Goal: Transaction & Acquisition: Book appointment/travel/reservation

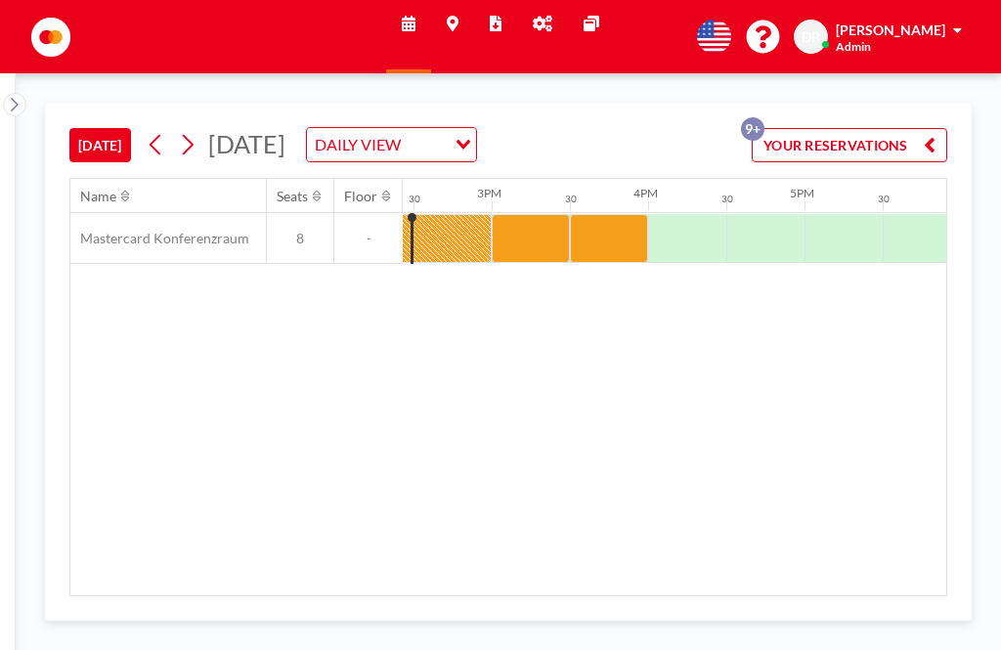
scroll to position [0, 2255]
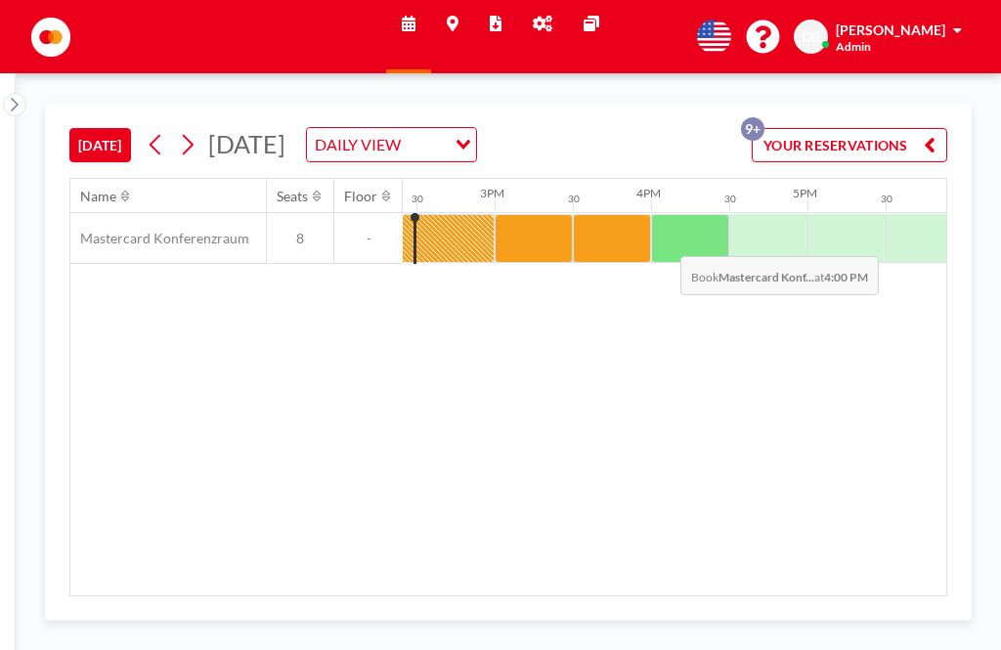
click at [665, 244] on div at bounding box center [690, 238] width 78 height 49
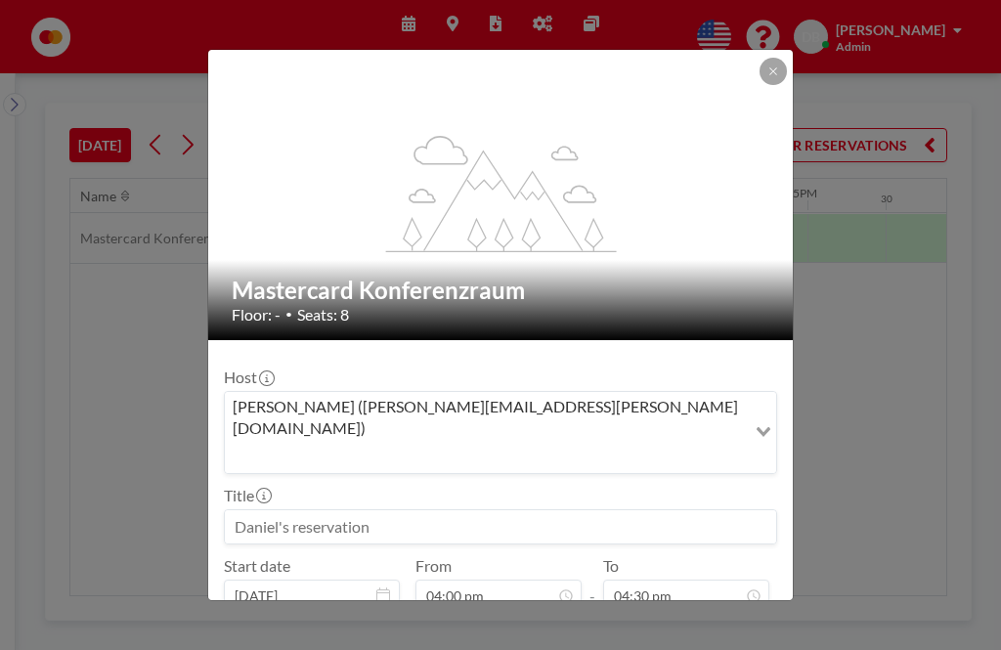
click at [409, 510] on input at bounding box center [500, 526] width 551 height 33
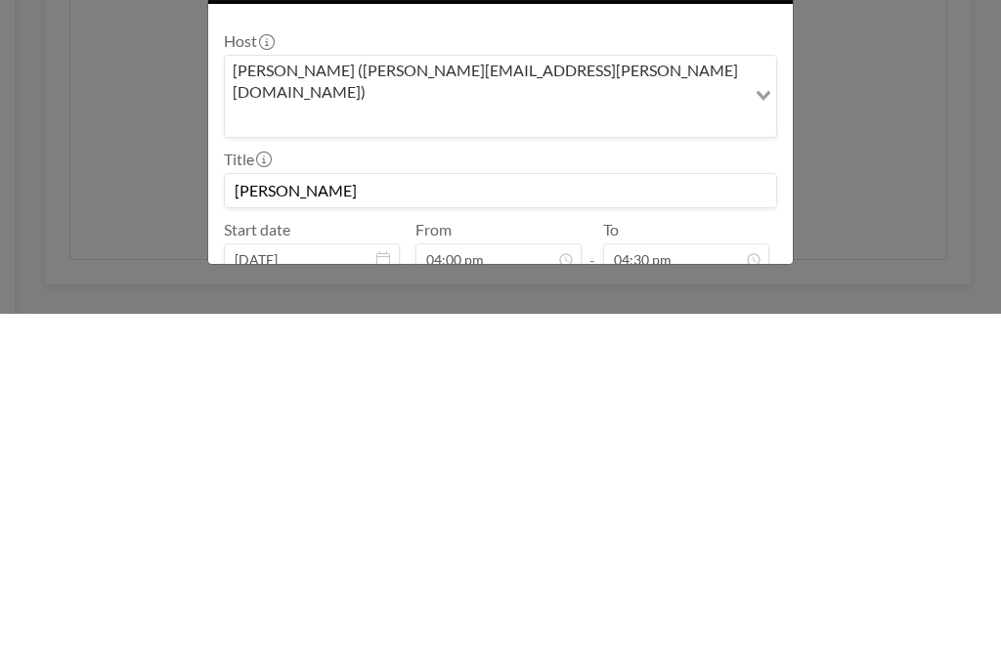
scroll to position [25, 0]
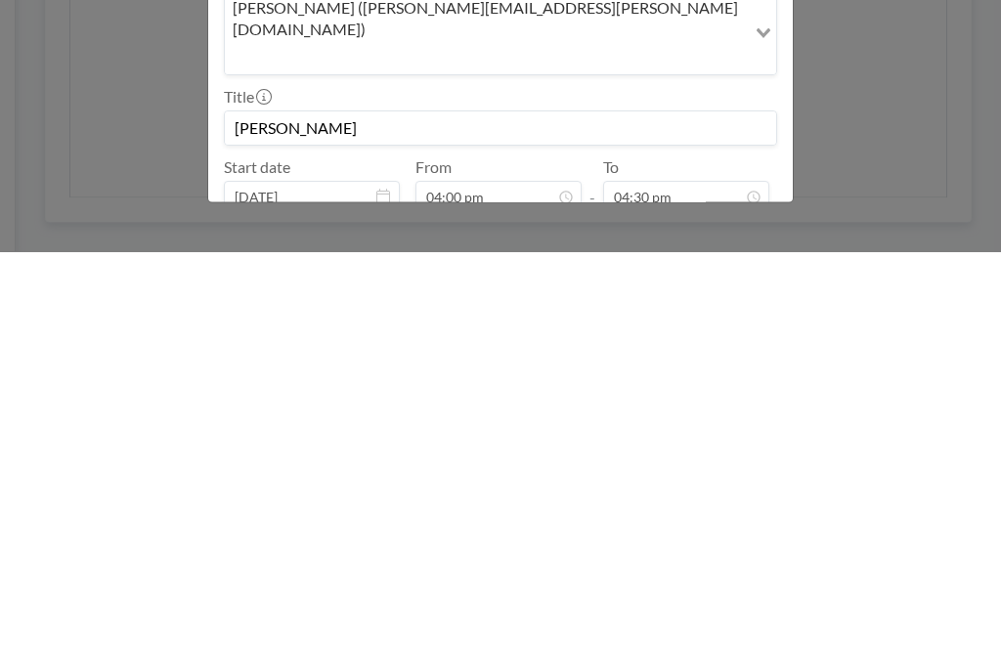
click at [725, 629] on button "BOOK NOW" at bounding box center [728, 646] width 99 height 34
type input "[PERSON_NAME]"
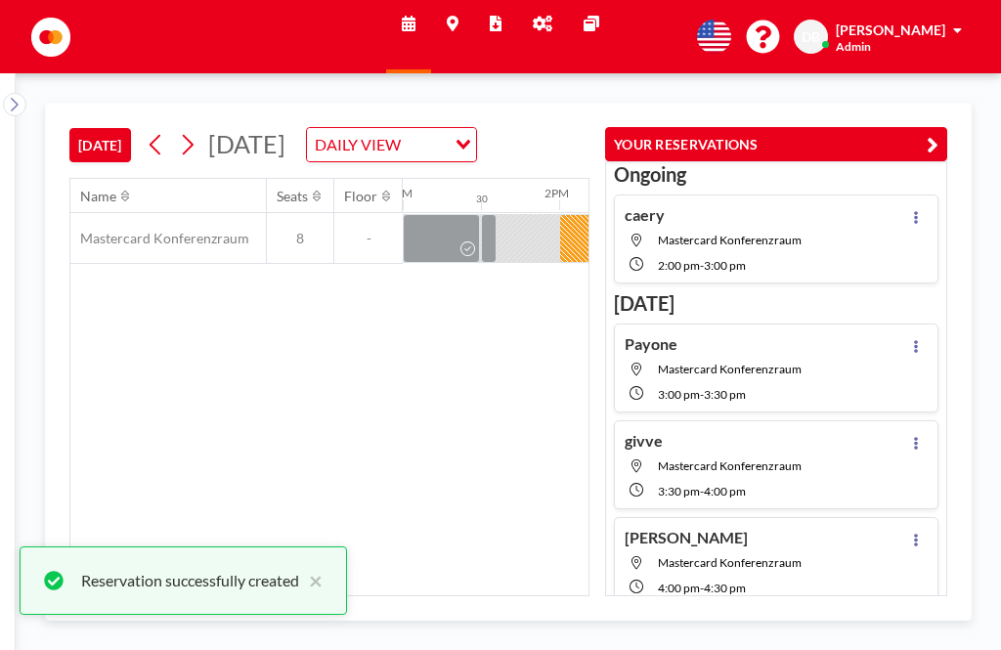
scroll to position [0, 2034]
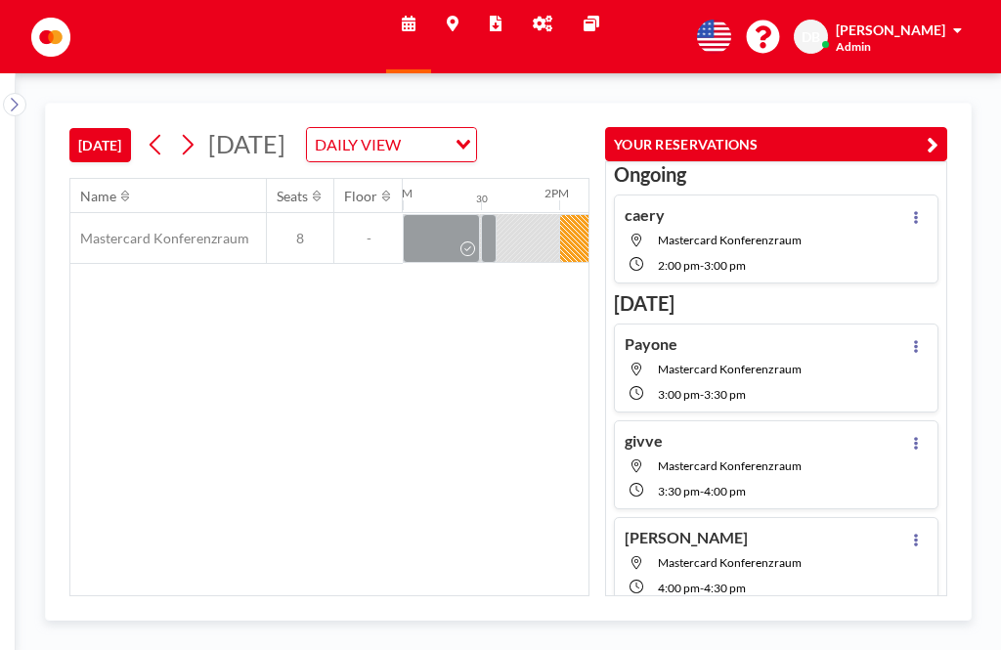
click at [944, 127] on button "YOUR RESERVATIONS" at bounding box center [776, 144] width 342 height 34
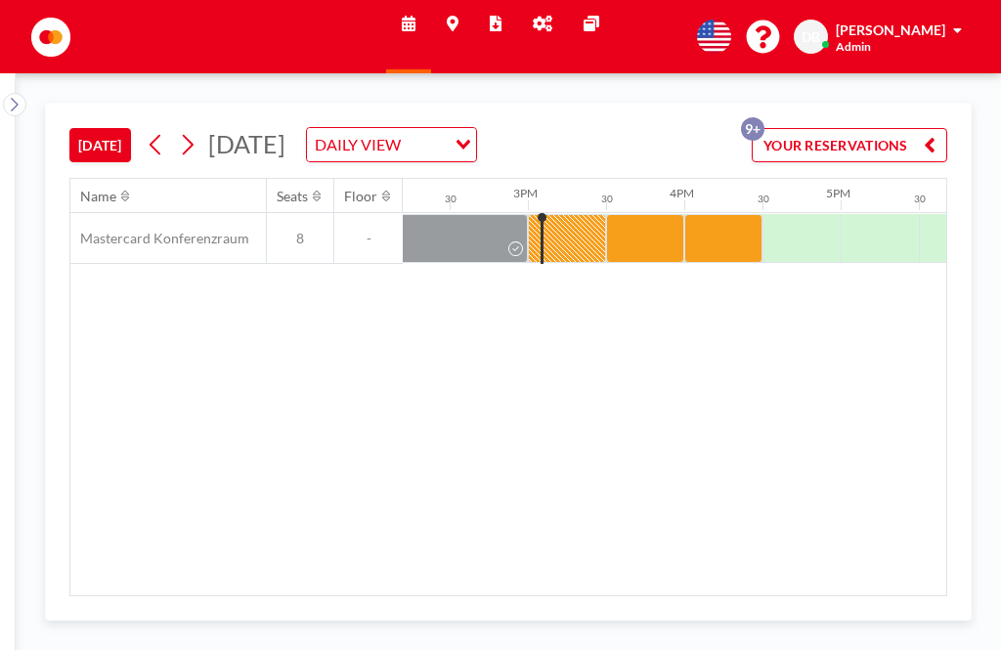
scroll to position [0, 2223]
click at [203, 129] on button at bounding box center [187, 144] width 31 height 31
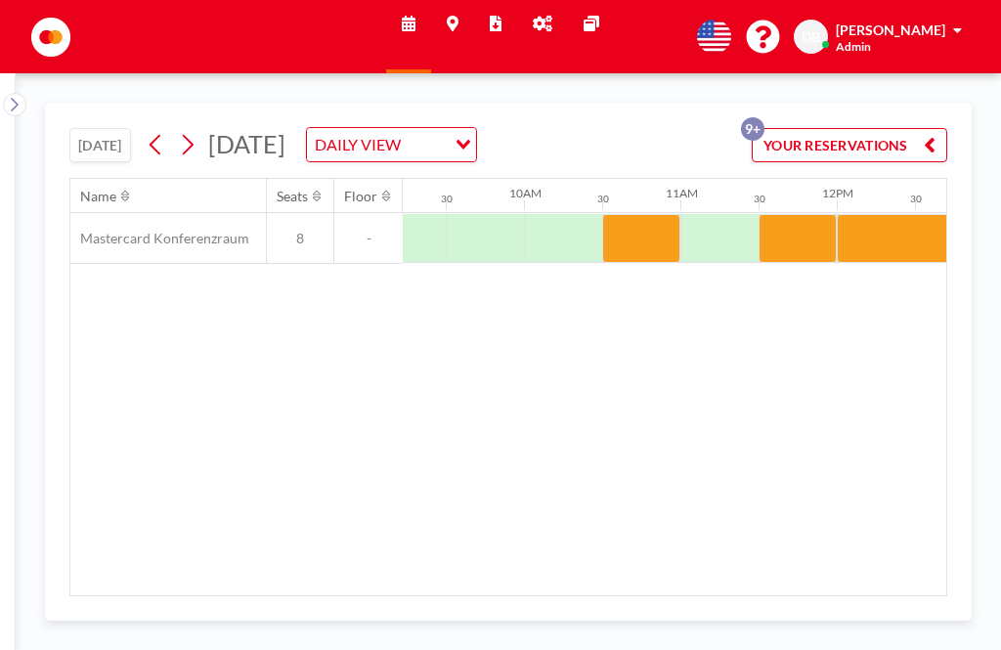
scroll to position [0, 1443]
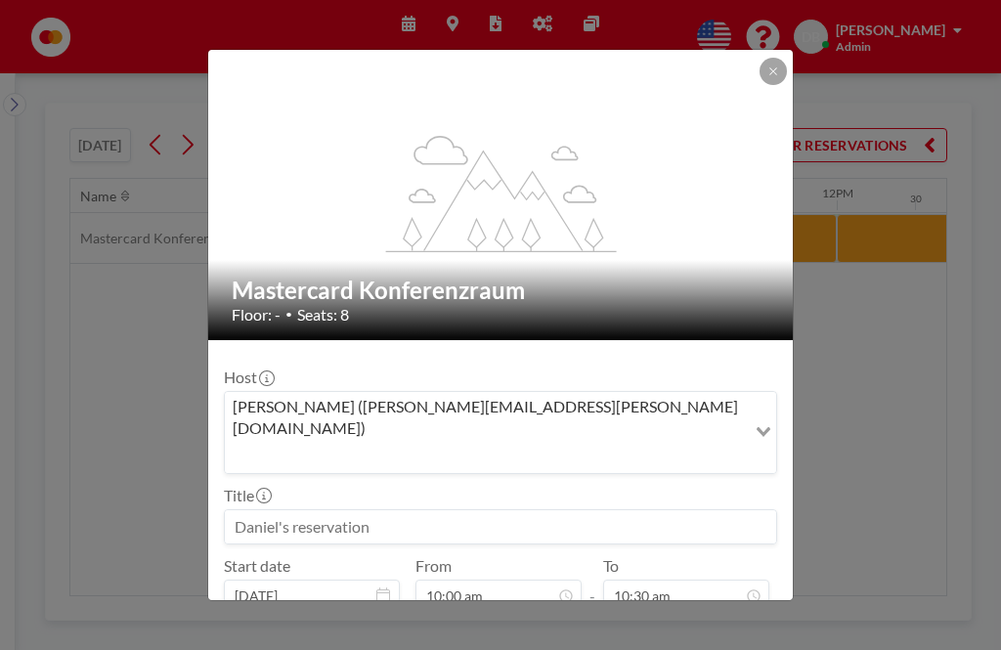
click at [319, 510] on input at bounding box center [500, 526] width 551 height 33
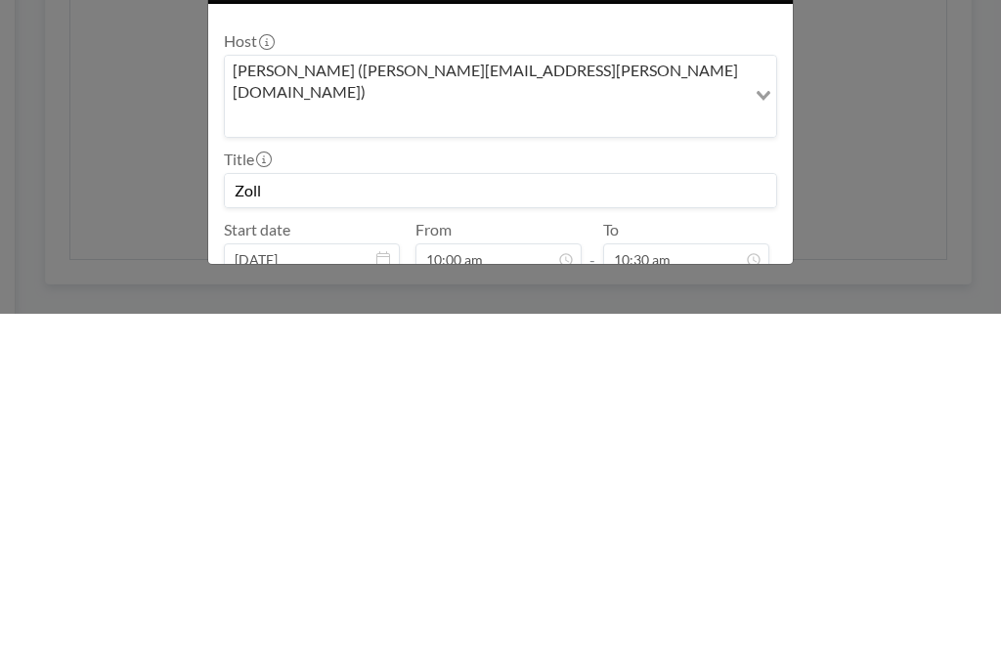
type input "Zoll"
click at [741, 629] on button "BOOK NOW" at bounding box center [728, 646] width 99 height 34
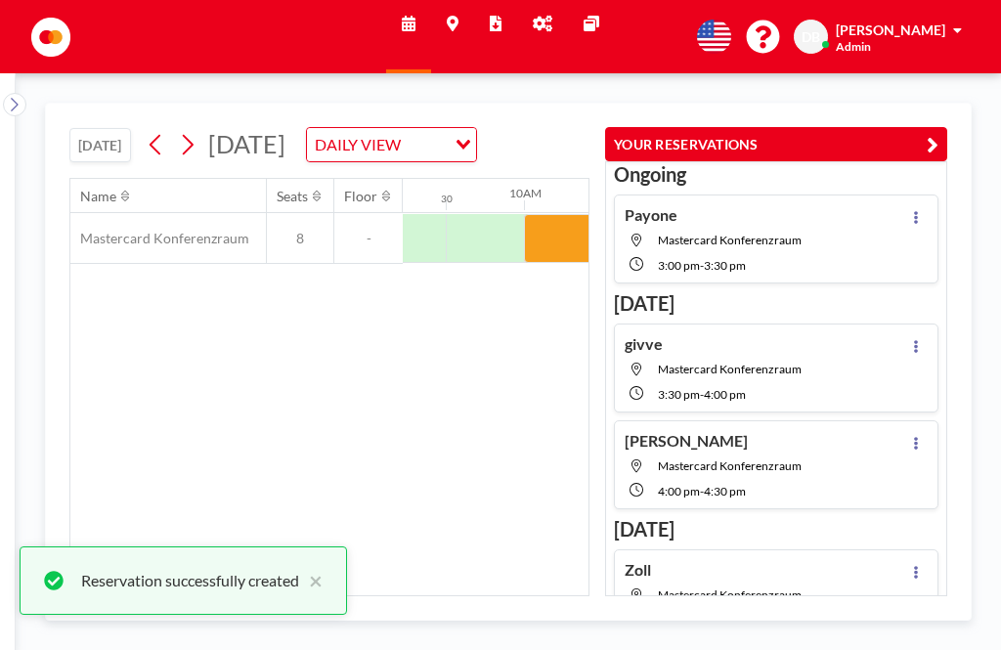
click at [904, 127] on button "YOUR RESERVATIONS" at bounding box center [776, 144] width 342 height 34
